Goal: Task Accomplishment & Management: Complete application form

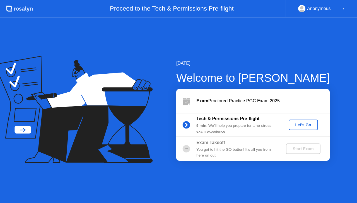
click at [296, 124] on div "Let's Go" at bounding box center [303, 125] width 25 height 4
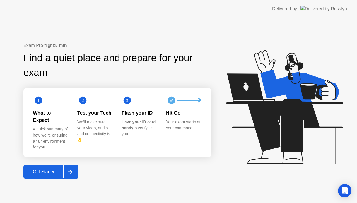
click at [55, 165] on button "Get Started" at bounding box center [50, 171] width 55 height 13
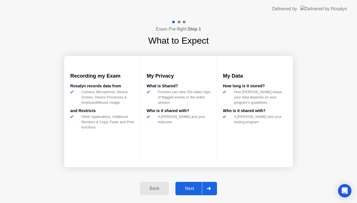
click at [187, 185] on button "Next" at bounding box center [196, 188] width 42 height 13
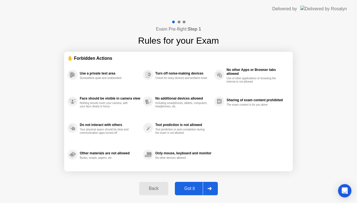
click at [187, 185] on button "Got it" at bounding box center [196, 188] width 43 height 13
select select "**********"
select select "*******"
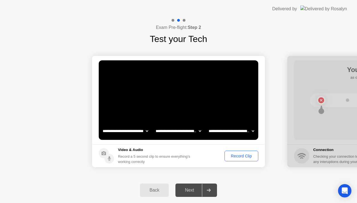
click at [236, 158] on div "Record Clip" at bounding box center [241, 156] width 30 height 4
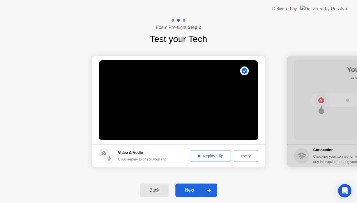
click at [188, 191] on div "Next" at bounding box center [189, 190] width 25 height 5
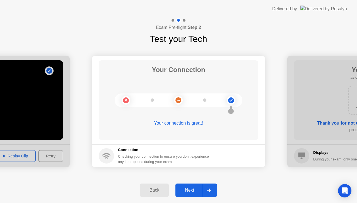
click at [194, 191] on div "Next" at bounding box center [189, 190] width 25 height 5
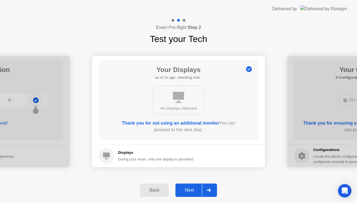
click at [192, 186] on button "Next" at bounding box center [196, 190] width 42 height 13
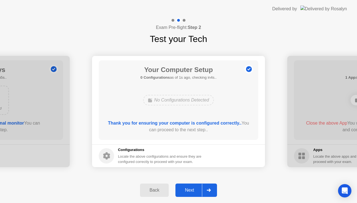
click at [192, 186] on button "Next" at bounding box center [196, 190] width 42 height 13
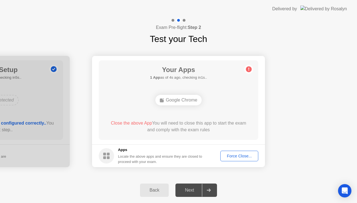
click at [228, 154] on div "Force Close..." at bounding box center [239, 156] width 34 height 4
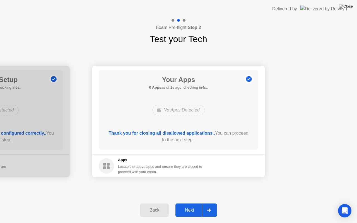
click at [192, 203] on div "Next" at bounding box center [189, 210] width 25 height 5
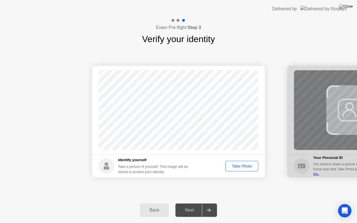
click at [192, 203] on div "Next" at bounding box center [189, 210] width 25 height 5
click at [239, 168] on div "Take Photo" at bounding box center [241, 166] width 29 height 4
click at [192, 203] on div "Next" at bounding box center [189, 210] width 25 height 5
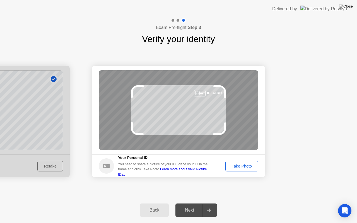
click at [245, 168] on div "Take Photo" at bounding box center [241, 166] width 29 height 4
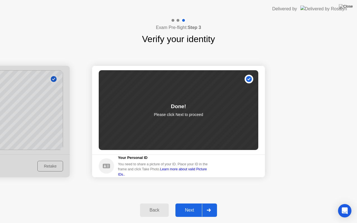
click at [184, 203] on div "Next" at bounding box center [189, 210] width 25 height 5
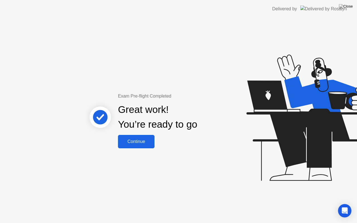
click at [142, 140] on div "Continue" at bounding box center [135, 141] width 33 height 5
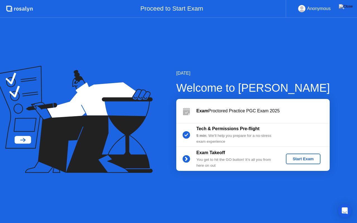
click at [294, 155] on button "Start Exam" at bounding box center [302, 158] width 34 height 11
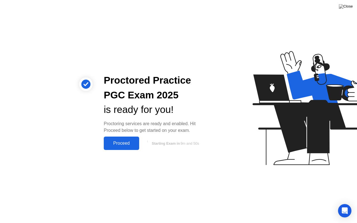
click at [130, 143] on div "Proceed" at bounding box center [121, 143] width 32 height 5
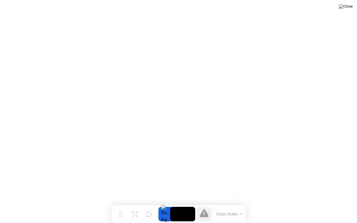
click at [348, 9] on img at bounding box center [345, 6] width 14 height 4
click at [345, 10] on button at bounding box center [345, 6] width 17 height 7
click at [344, 10] on button at bounding box center [345, 6] width 17 height 7
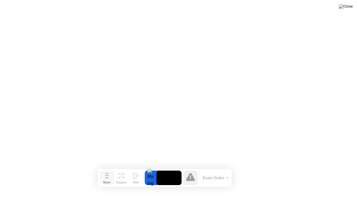
drag, startPoint x: 120, startPoint y: 215, endPoint x: 106, endPoint y: 179, distance: 38.7
click at [106, 180] on div "Move" at bounding box center [106, 181] width 7 height 3
click at [344, 10] on button at bounding box center [345, 6] width 17 height 7
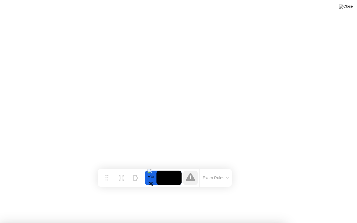
click at [346, 10] on button at bounding box center [345, 6] width 17 height 7
click at [349, 7] on img at bounding box center [345, 6] width 14 height 4
